Goal: Communication & Community: Answer question/provide support

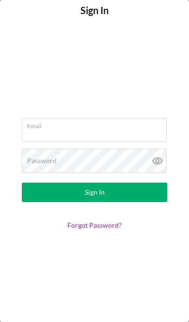
click at [84, 133] on input "Email" at bounding box center [94, 130] width 145 height 23
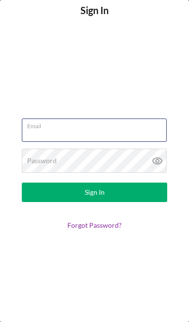
type input "[EMAIL_ADDRESS][DOMAIN_NAME]"
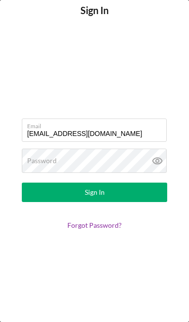
click at [95, 192] on button "Sign In" at bounding box center [95, 192] width 146 height 19
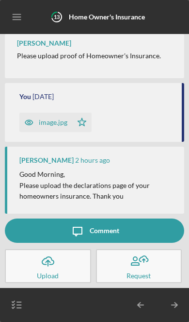
scroll to position [9, 0]
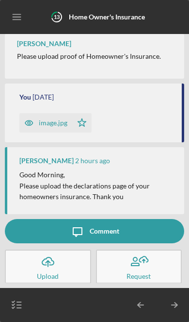
click at [19, 310] on icon "button" at bounding box center [17, 305] width 24 height 24
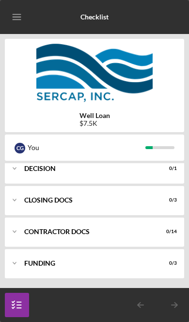
scroll to position [412, 0]
click at [153, 234] on div "Contractor Docs" at bounding box center [88, 232] width 129 height 6
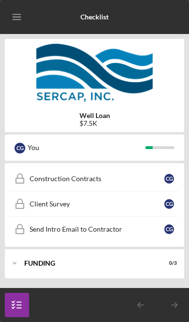
scroll to position [771, 0]
click at [153, 262] on div "Funding" at bounding box center [88, 263] width 129 height 6
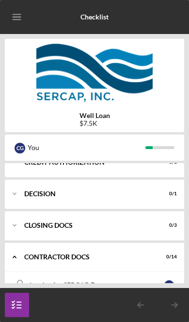
scroll to position [382, 0]
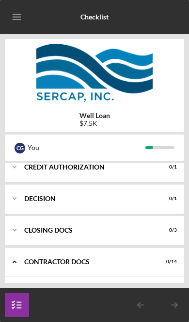
click at [183, 232] on div "Icon/Expander CLOSING DOCS 0 / 3" at bounding box center [95, 230] width 180 height 29
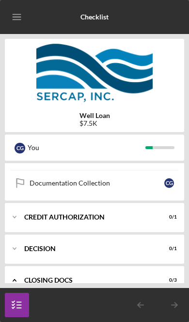
scroll to position [330, 0]
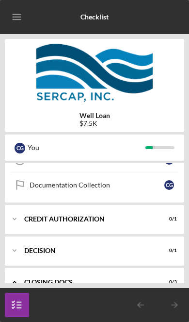
click at [158, 250] on div "Decision" at bounding box center [91, 251] width 134 height 6
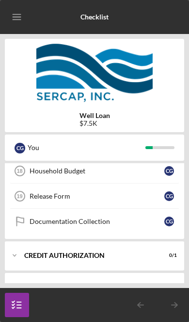
scroll to position [294, 0]
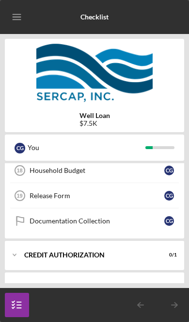
click at [153, 253] on div "CREDIT AUTHORIZATION" at bounding box center [88, 255] width 129 height 6
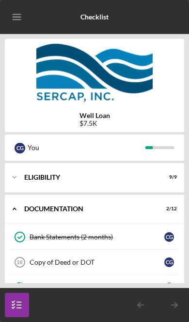
scroll to position [0, 0]
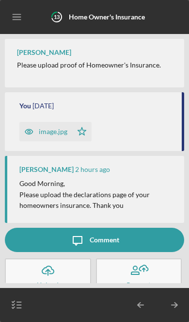
scroll to position [9, 0]
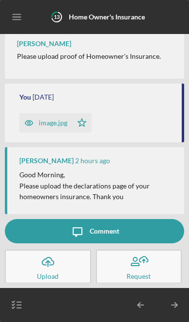
click at [122, 235] on button "Icon/Message Comment" at bounding box center [95, 231] width 180 height 24
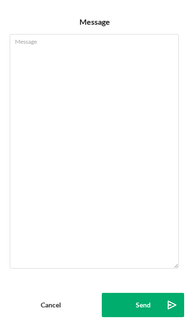
click at [52, 70] on textarea "Message" at bounding box center [95, 151] width 170 height 235
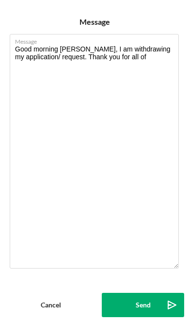
click at [124, 60] on textarea "Good morning [PERSON_NAME], I am withdrawing my application/ request. Thank you…" at bounding box center [95, 151] width 170 height 235
click at [122, 61] on textarea "Good morning [PERSON_NAME], I am withdrawing my application/ request. Thank you…" at bounding box center [95, 151] width 170 height 235
click at [118, 64] on textarea "Good morning [PERSON_NAME], I am withdrawing my application/ request. Thank you…" at bounding box center [95, 151] width 170 height 235
click at [119, 60] on textarea "Good morning [PERSON_NAME], I am withdrawing my application/ request. Thank you…" at bounding box center [95, 151] width 170 height 235
click at [126, 77] on textarea "Good morning [PERSON_NAME], I am withdrawing my application/ request. Thank you…" at bounding box center [95, 151] width 170 height 235
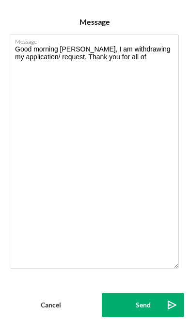
click at [125, 76] on textarea "Good morning [PERSON_NAME], I am withdrawing my application/ request. Thank you…" at bounding box center [95, 151] width 170 height 235
click at [119, 59] on textarea "Good morning [PERSON_NAME], I am withdrawing my application/ request. Thank you…" at bounding box center [95, 151] width 170 height 235
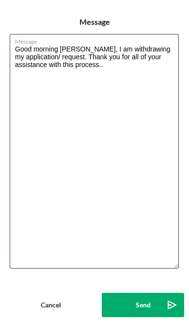
click at [43, 63] on textarea "Good morning [PERSON_NAME], I am withdrawing my application/ request. Thank you…" at bounding box center [95, 151] width 170 height 235
click at [33, 57] on textarea "Good morning [PERSON_NAME], I am withdrawing my application/ request. Thank you…" at bounding box center [95, 151] width 170 height 235
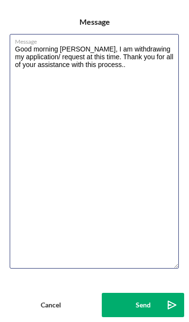
click at [137, 79] on textarea "Good morning [PERSON_NAME], I am withdrawing my application/ request at this ti…" at bounding box center [95, 151] width 170 height 235
type textarea "Good morning [PERSON_NAME], I am withdrawing my application/ request at this ti…"
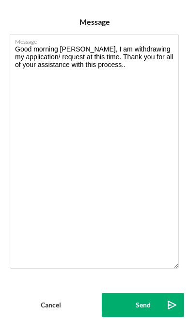
click at [156, 307] on button "Send Icon/icon-invite-send" at bounding box center [143, 305] width 83 height 24
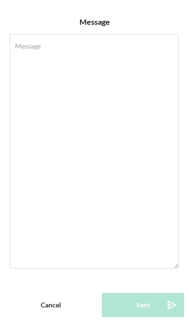
scroll to position [71, 0]
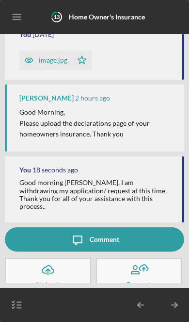
click at [21, 311] on icon "button" at bounding box center [17, 305] width 24 height 24
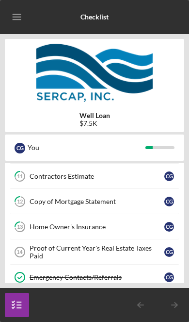
scroll to position [112, 0]
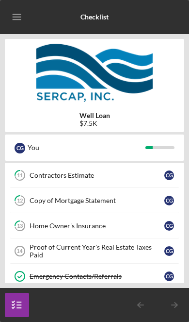
click at [140, 228] on div "Home Owner's Insurance" at bounding box center [97, 226] width 135 height 8
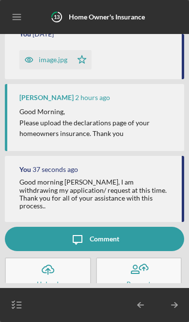
scroll to position [71, 0]
